Goal: Book appointment/travel/reservation

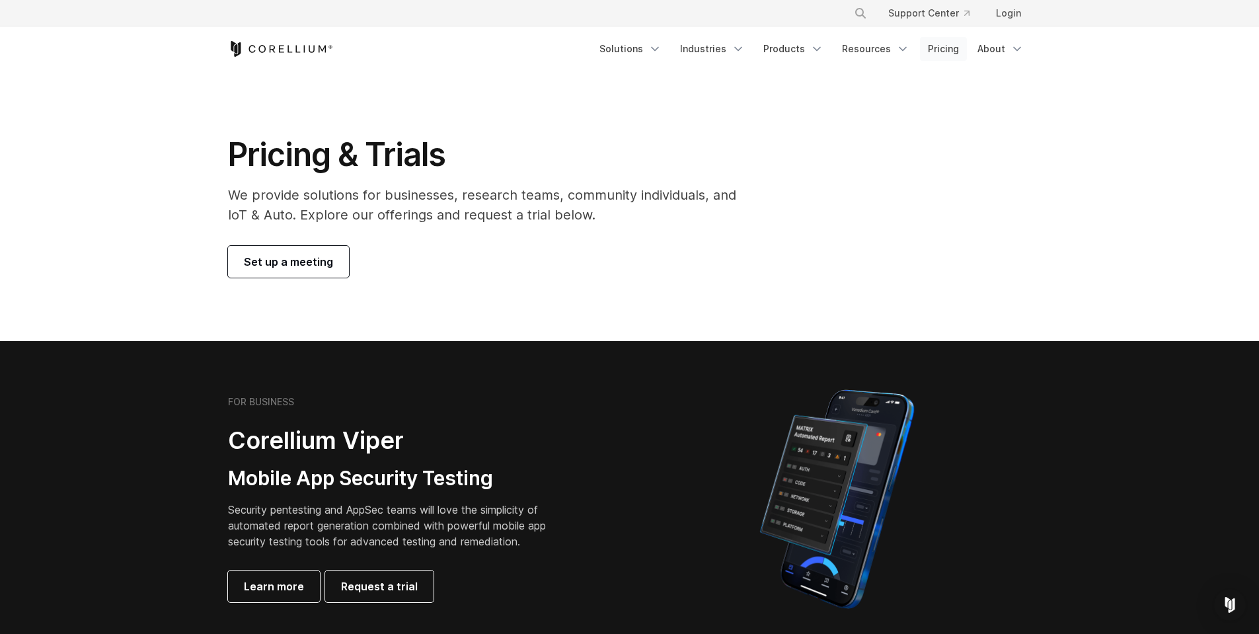
click at [946, 52] on link "Pricing" at bounding box center [943, 49] width 47 height 24
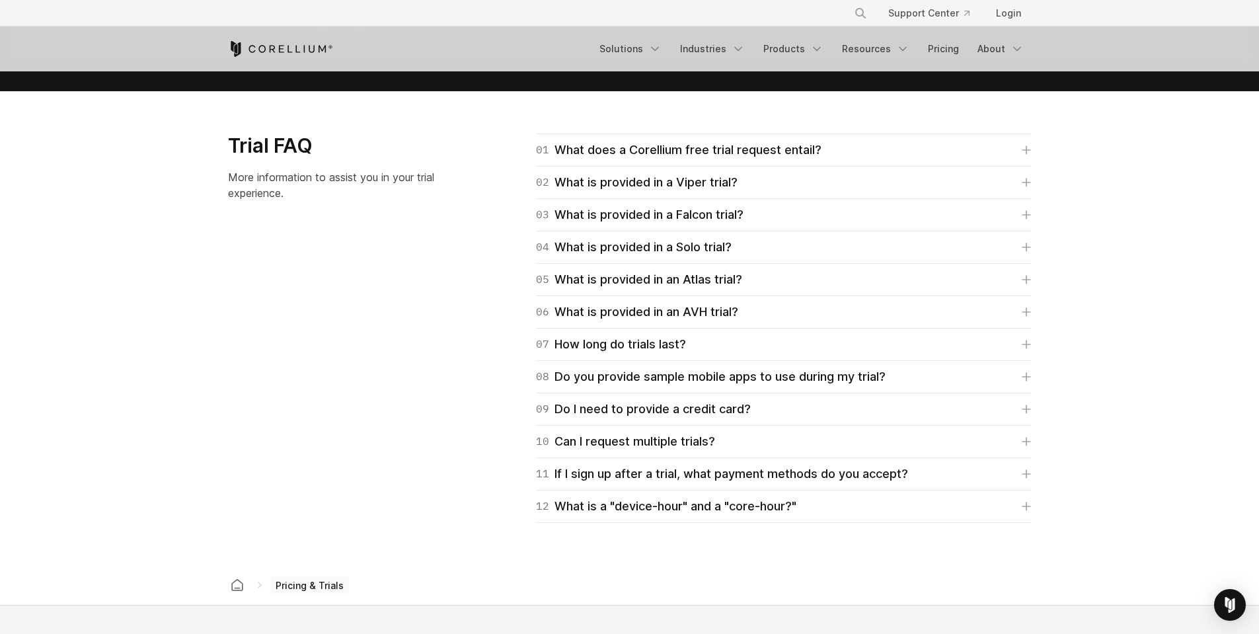
scroll to position [1652, 0]
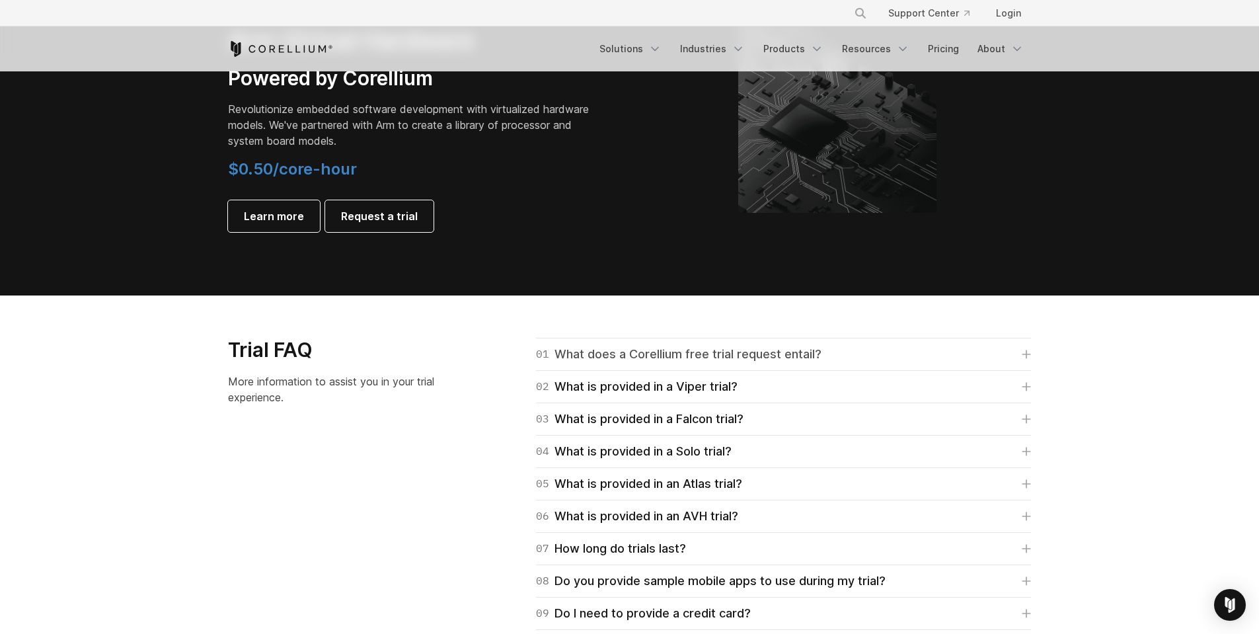
click at [653, 350] on div "01 What does a Corellium free trial request entail?" at bounding box center [678, 354] width 285 height 19
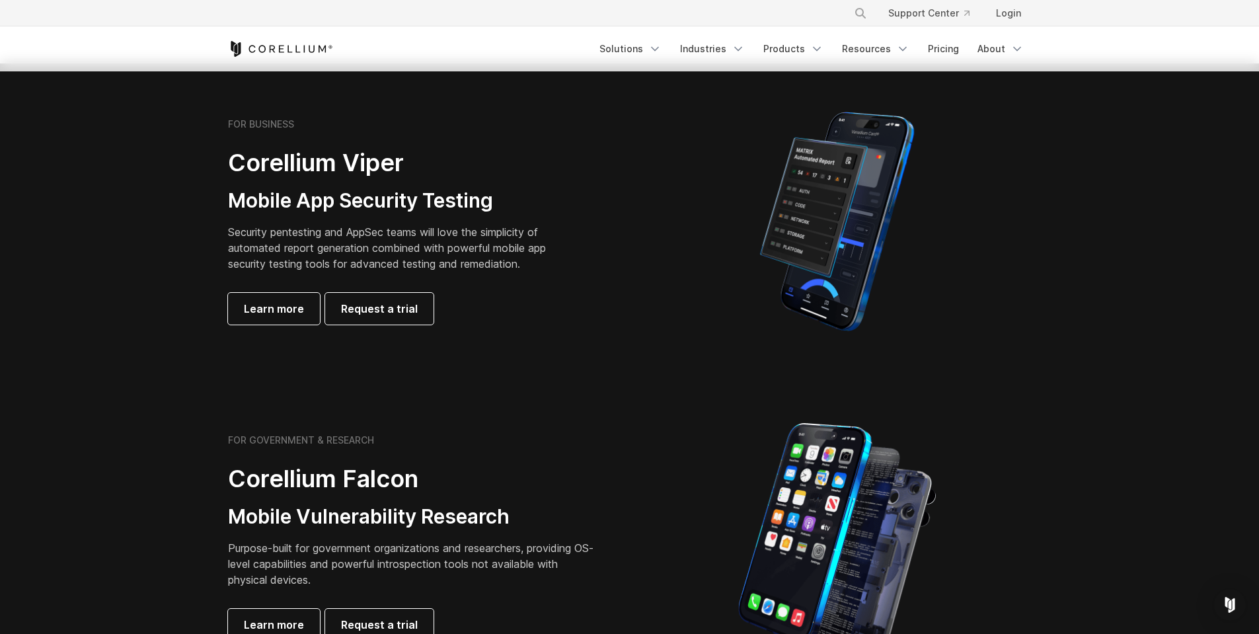
scroll to position [0, 0]
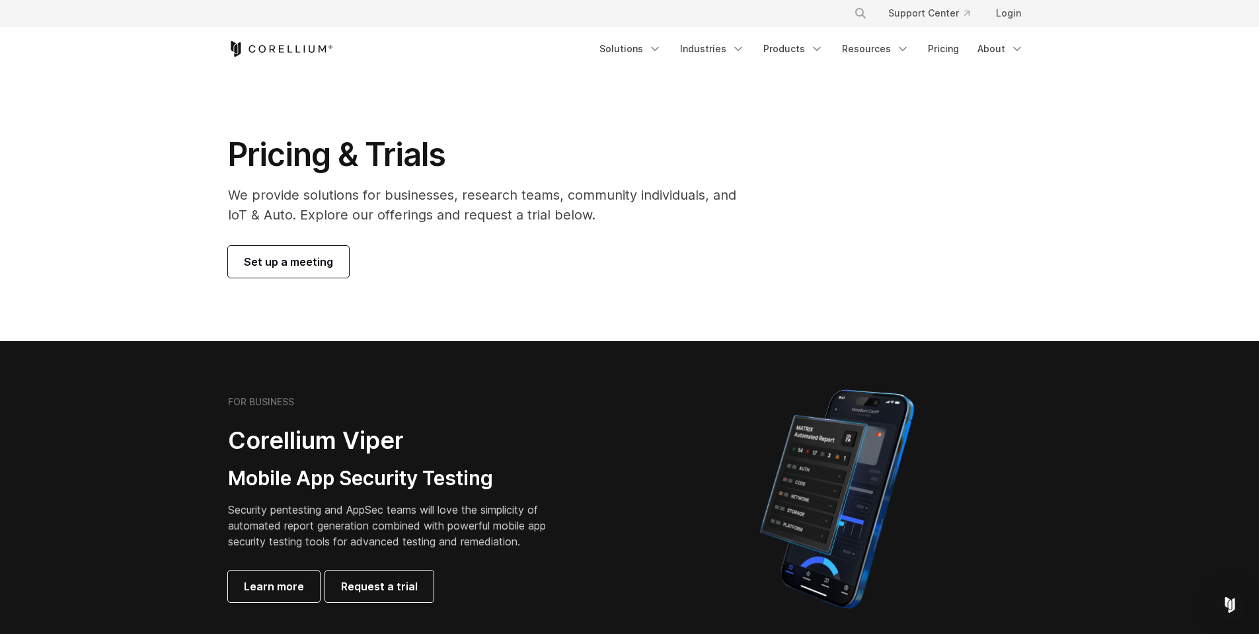
click at [293, 262] on span "Set up a meeting" at bounding box center [288, 262] width 89 height 16
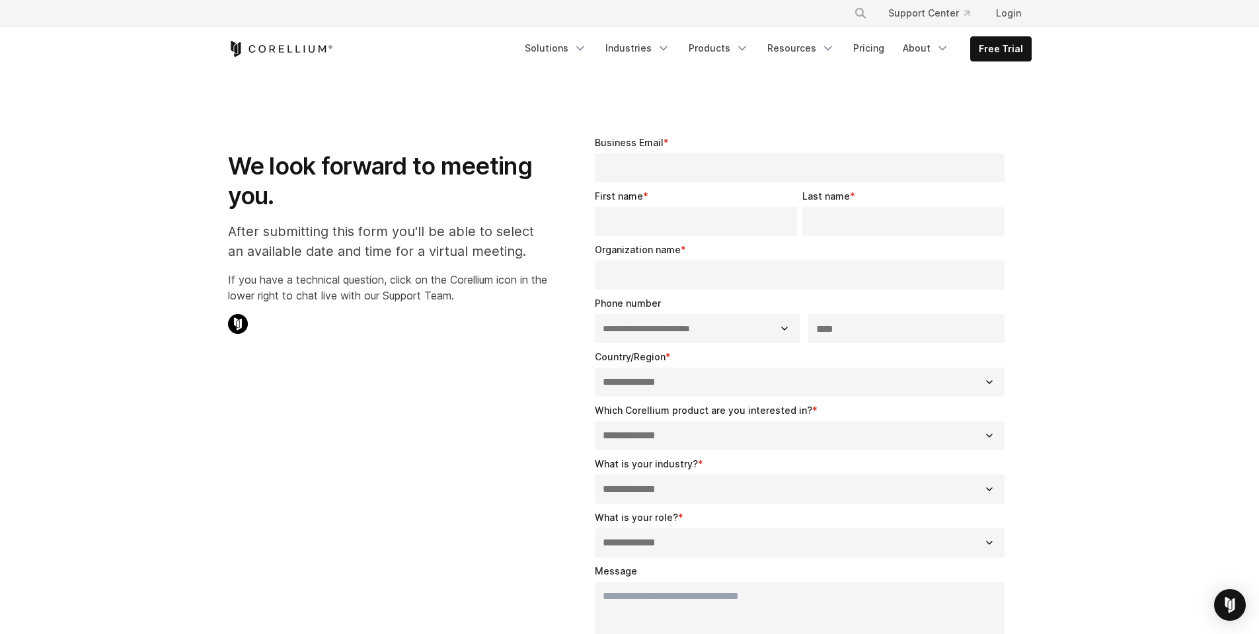
select select "**"
